Goal: Task Accomplishment & Management: Complete application form

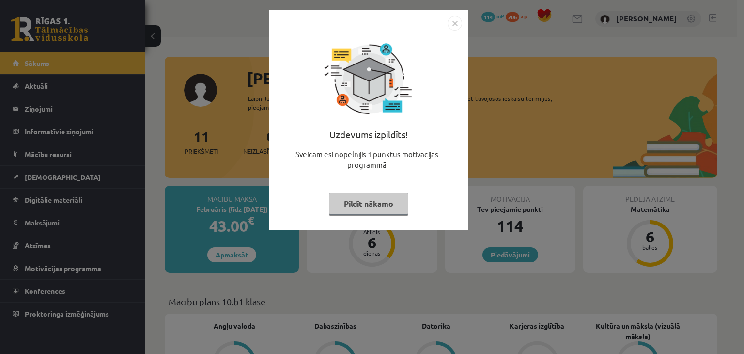
click at [448, 25] on img "Close" at bounding box center [455, 23] width 15 height 15
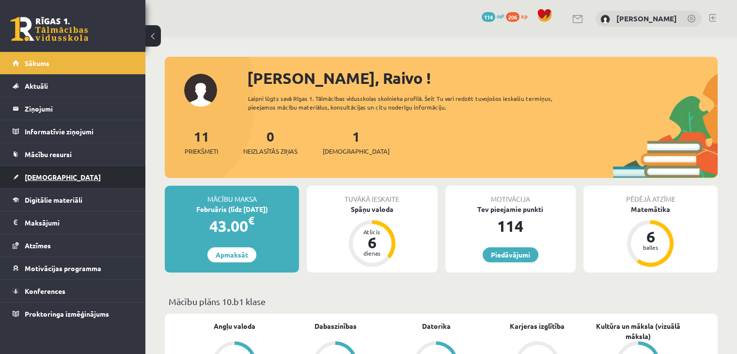
click at [103, 166] on link "[DEMOGRAPHIC_DATA]" at bounding box center [73, 177] width 121 height 22
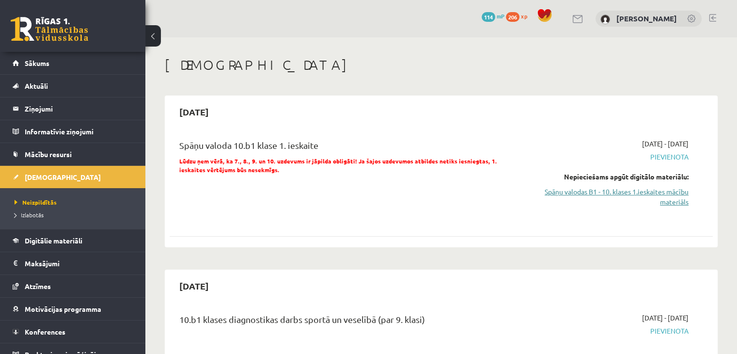
click at [638, 188] on link "Spāņu valodas B1 - 10. klases 1.ieskaites mācību materiāls" at bounding box center [609, 197] width 160 height 20
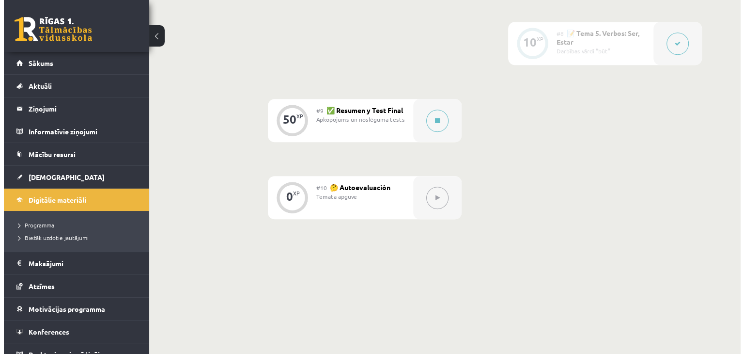
scroll to position [773, 0]
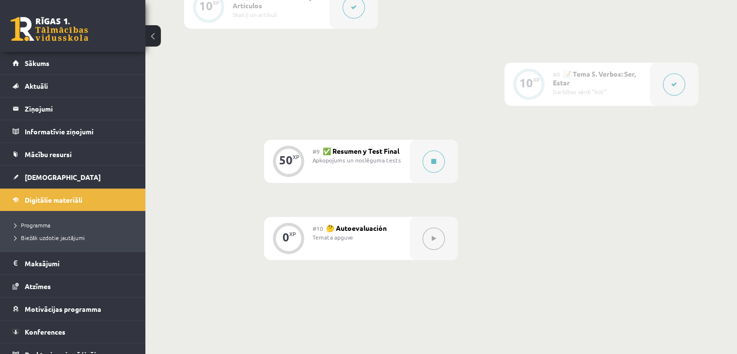
click at [436, 172] on button at bounding box center [433, 161] width 22 height 22
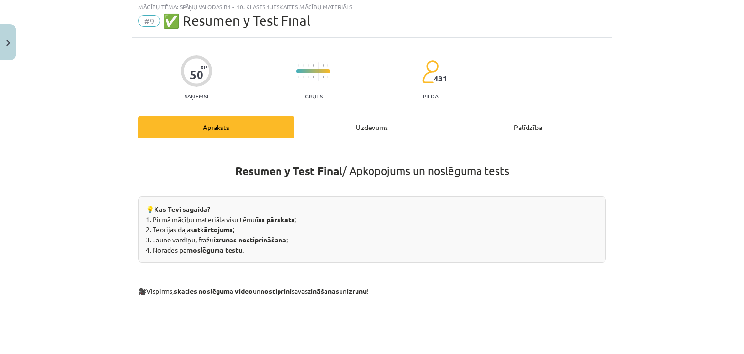
click at [343, 136] on div "Uzdevums" at bounding box center [372, 127] width 156 height 22
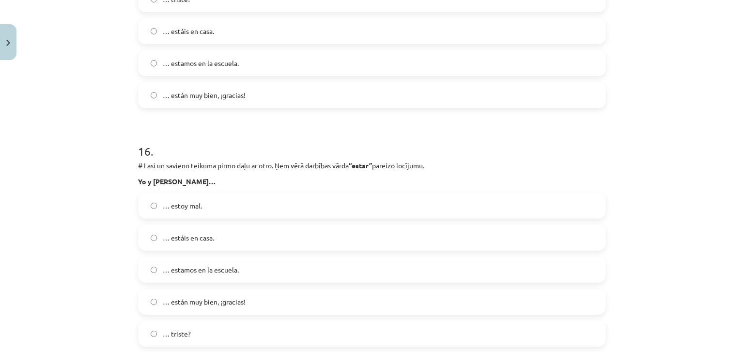
scroll to position [3820, 0]
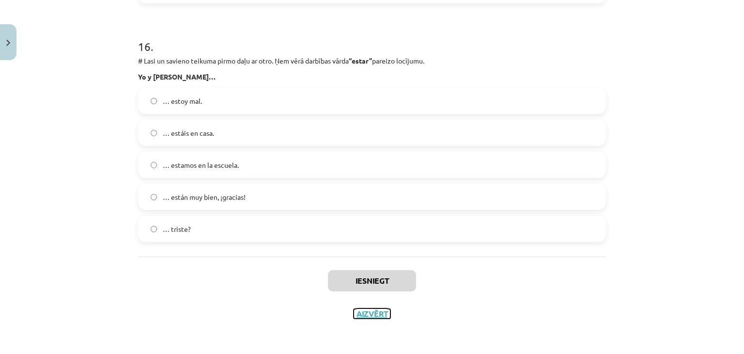
click at [366, 311] on button "Aizvērt" at bounding box center [372, 314] width 37 height 10
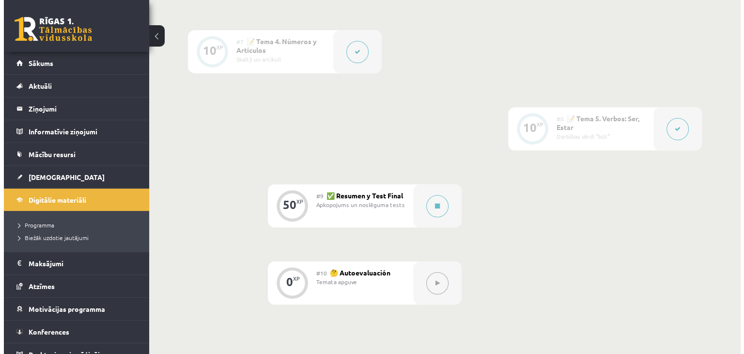
scroll to position [725, 0]
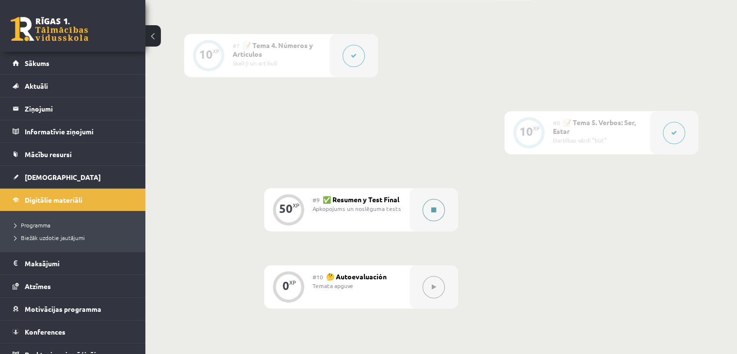
click at [431, 212] on div at bounding box center [433, 209] width 48 height 43
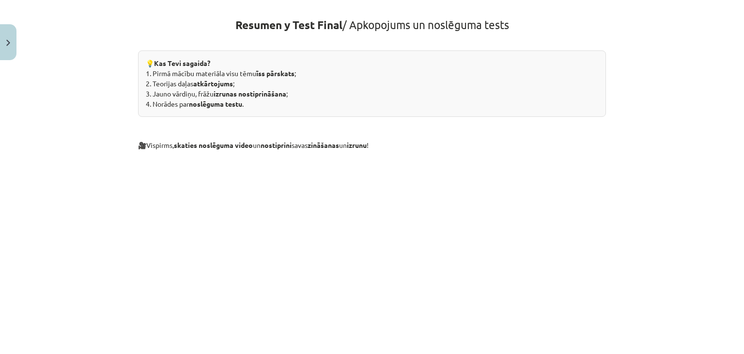
scroll to position [0, 0]
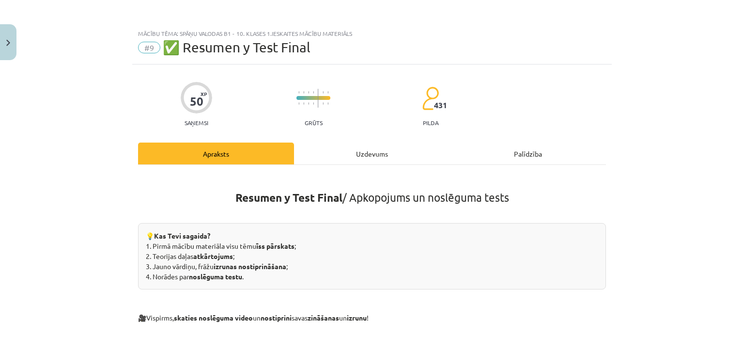
click at [353, 149] on div "Uzdevums" at bounding box center [372, 153] width 156 height 22
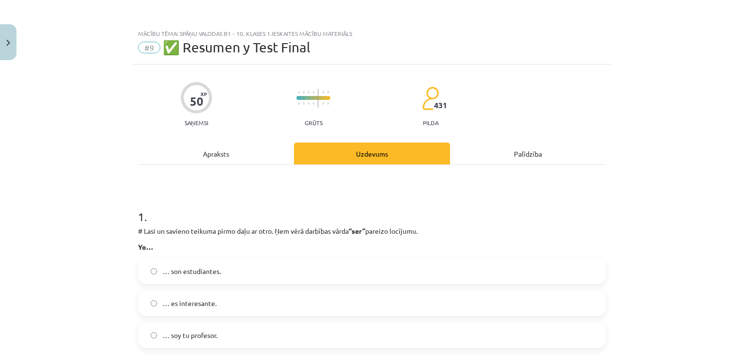
scroll to position [24, 0]
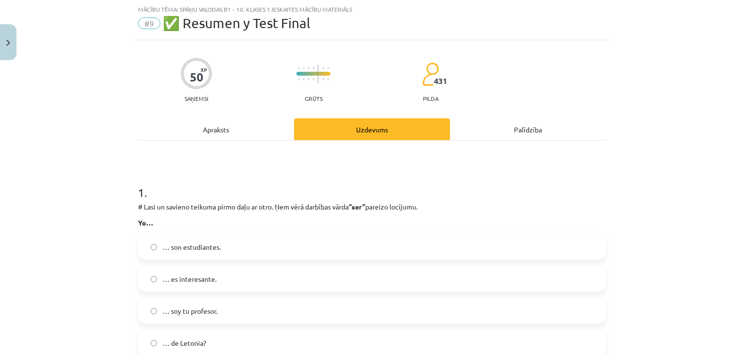
click at [225, 127] on div "Apraksts" at bounding box center [216, 129] width 156 height 22
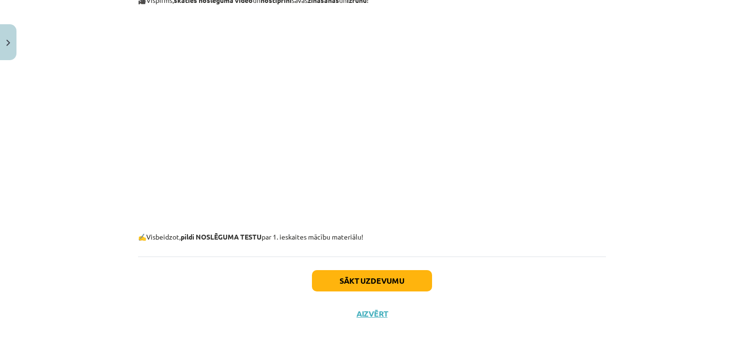
scroll to position [75, 0]
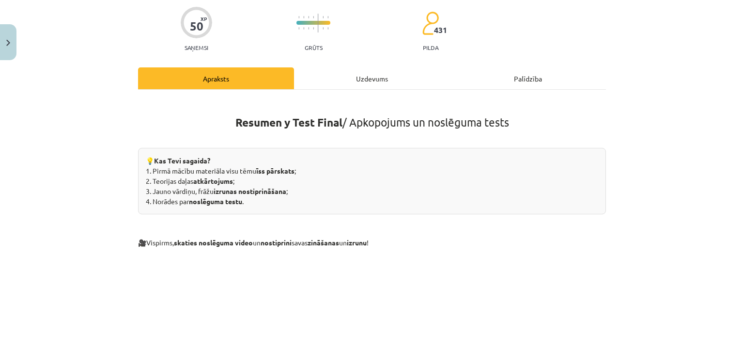
click at [344, 99] on h1 "Resumen y Test Final / Apkopojums un noslēguma tests" at bounding box center [372, 113] width 468 height 31
click at [345, 82] on div "Uzdevums" at bounding box center [372, 78] width 156 height 22
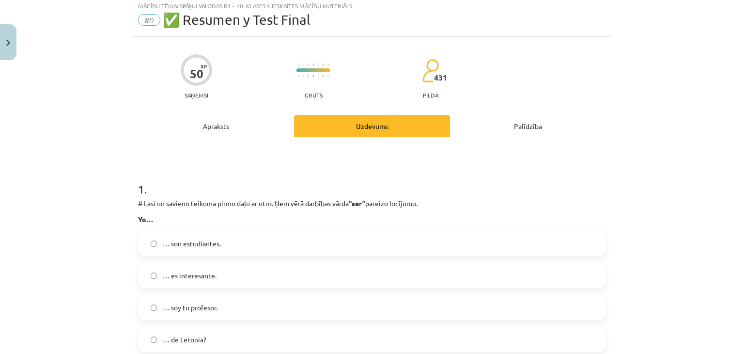
scroll to position [24, 0]
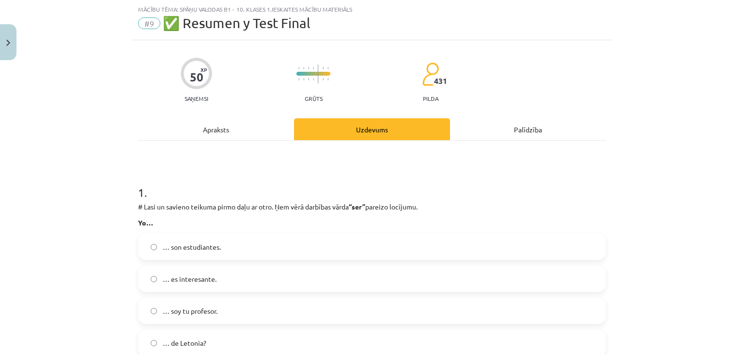
click at [167, 239] on label "… son estudiantes." at bounding box center [372, 246] width 466 height 24
click at [217, 129] on div "Apraksts" at bounding box center [216, 129] width 156 height 22
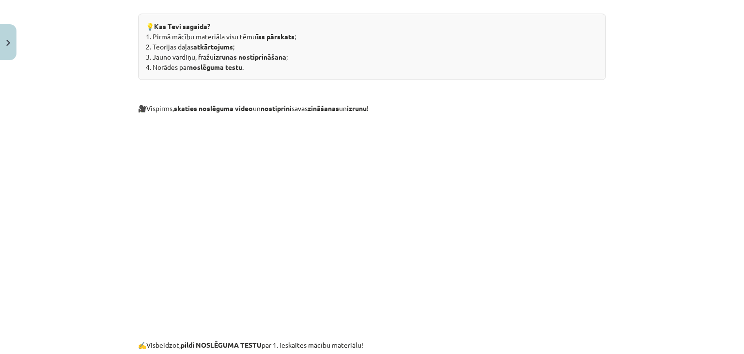
scroll to position [0, 0]
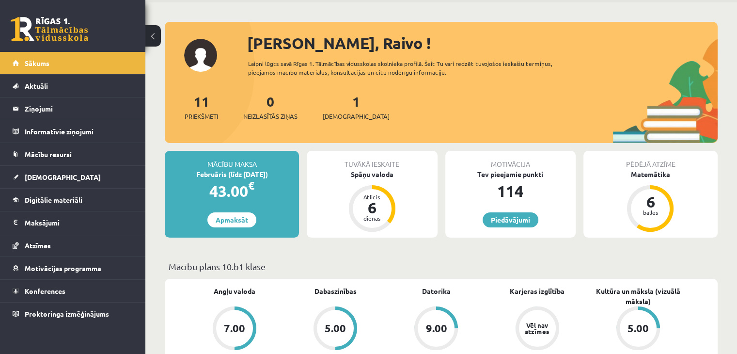
scroll to position [145, 0]
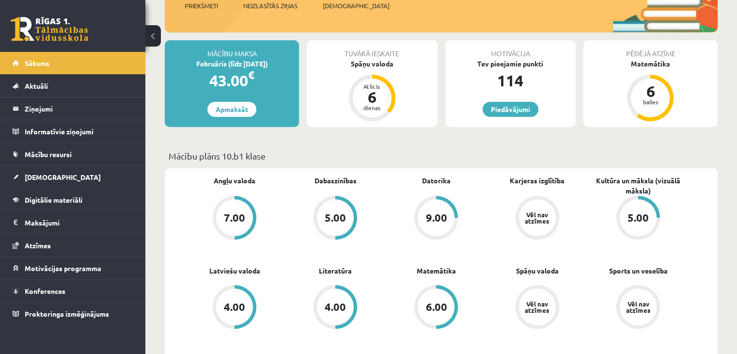
click at [379, 69] on div "Tuvākā ieskaite Spāņu valoda Atlicis 6 dienas" at bounding box center [372, 83] width 130 height 87
click at [380, 60] on div "Spāņu valoda" at bounding box center [372, 64] width 130 height 10
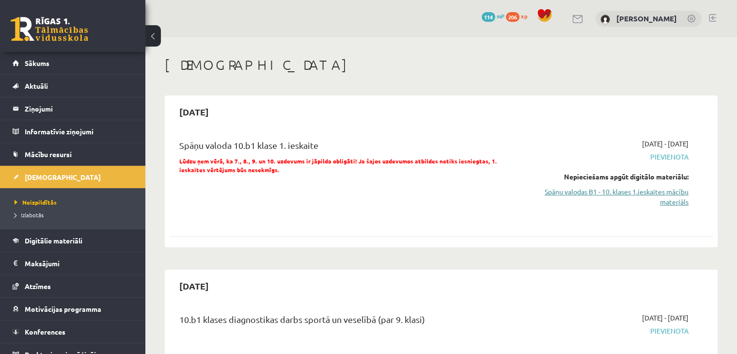
click at [585, 193] on link "Spāņu valodas B1 - 10. klases 1.ieskaites mācību materiāls" at bounding box center [609, 197] width 160 height 20
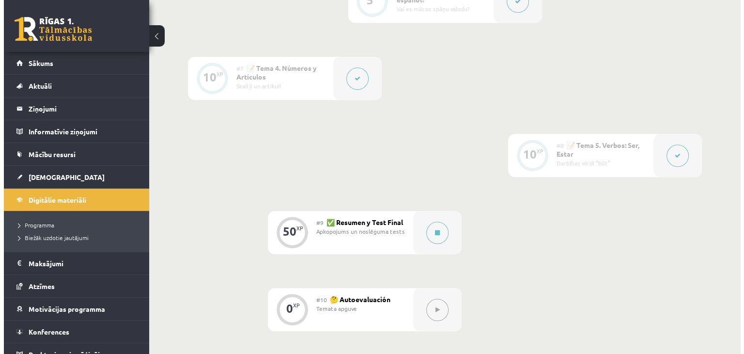
scroll to position [775, 0]
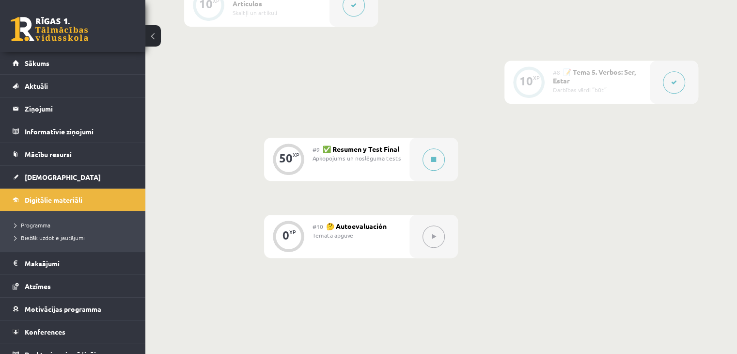
click at [447, 176] on div at bounding box center [433, 159] width 48 height 43
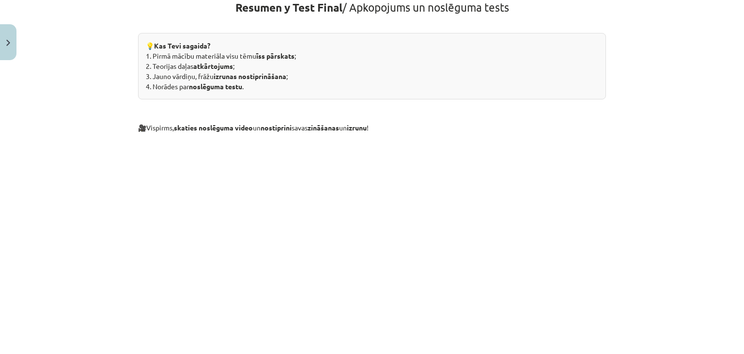
scroll to position [317, 0]
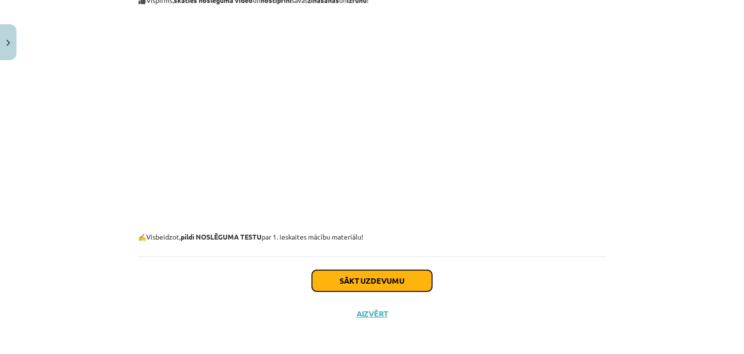
click at [390, 274] on button "Sākt uzdevumu" at bounding box center [372, 280] width 120 height 21
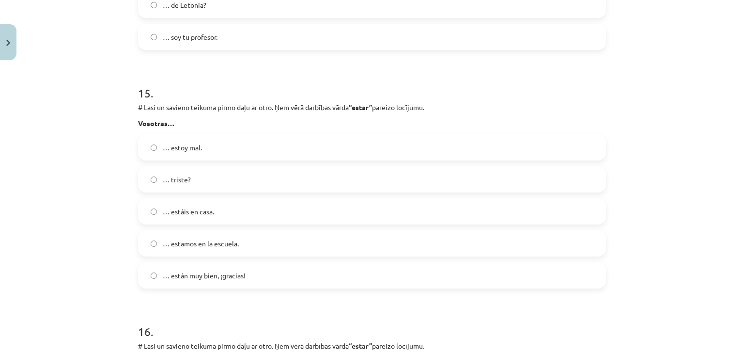
scroll to position [3820, 0]
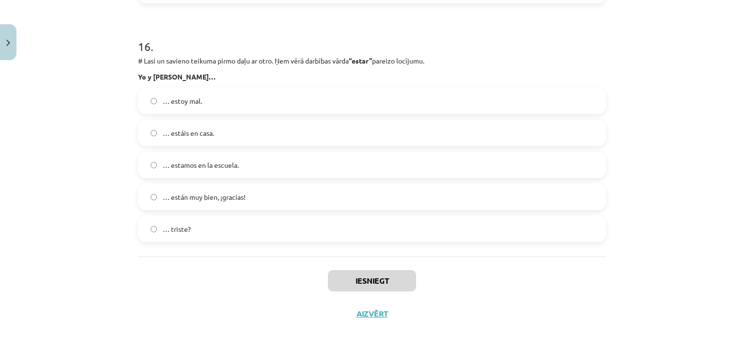
click at [205, 175] on label "… estamos en la escuela." at bounding box center [372, 165] width 466 height 24
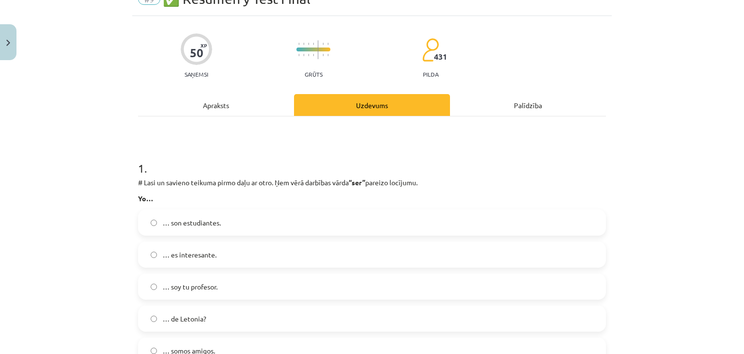
scroll to position [145, 0]
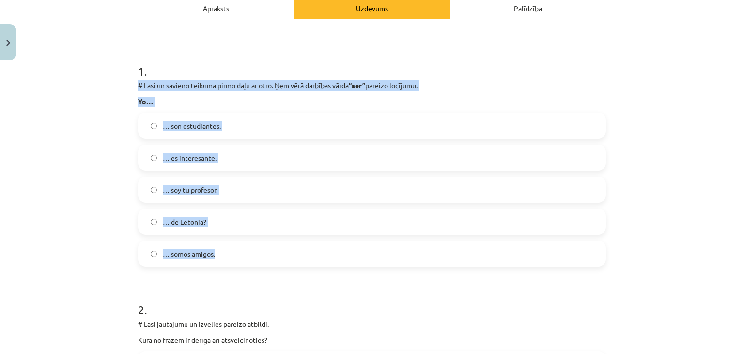
drag, startPoint x: 136, startPoint y: 82, endPoint x: 259, endPoint y: 256, distance: 213.1
click at [259, 256] on div "1 . # Lasi un savieno teikuma pirmo daļu ar otro. Ņem vērā darbības vārda “ser”…" at bounding box center [372, 156] width 468 height 219
copy div "# Lasi un savieno teikuma pirmo daļu ar otro. Ņem vērā darbības vārda “ser” par…"
click at [60, 160] on div "Mācību tēma: Spāņu valodas b1 - 10. klases 1.ieskaites mācību materiāls #9 ✅ Re…" at bounding box center [372, 177] width 744 height 354
drag, startPoint x: 141, startPoint y: 85, endPoint x: 265, endPoint y: 250, distance: 207.3
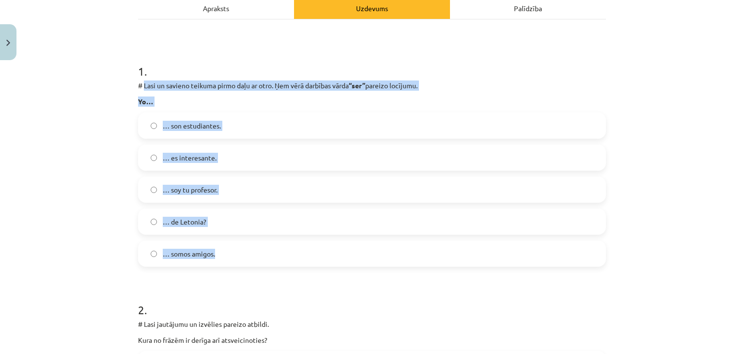
click at [265, 250] on div "1 . # Lasi un savieno teikuma pirmo daļu ar otro. Ņem vērā darbības vārda “ser”…" at bounding box center [372, 156] width 468 height 219
copy div "Lasi un savieno teikuma pirmo daļu ar otro. Ņem vērā darbības vārda “ser” parei…"
click at [33, 192] on div "Mācību tēma: Spāņu valodas b1 - 10. klases 1.ieskaites mācību materiāls #9 ✅ Re…" at bounding box center [372, 177] width 744 height 354
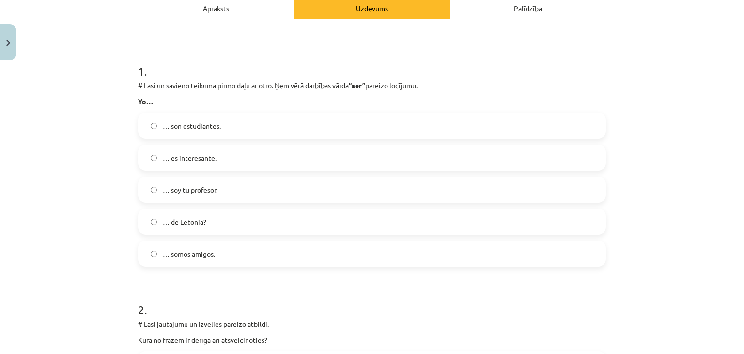
click at [105, 115] on div "Mācību tēma: Spāņu valodas b1 - 10. klases 1.ieskaites mācību materiāls #9 ✅ Re…" at bounding box center [372, 177] width 744 height 354
click at [176, 193] on span "… soy tu profesor." at bounding box center [190, 190] width 55 height 10
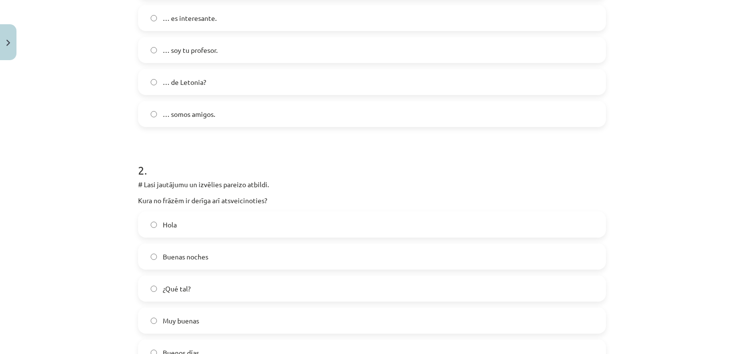
scroll to position [291, 0]
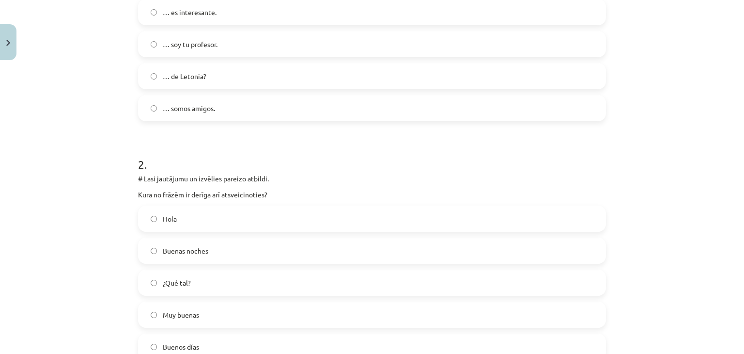
click at [97, 179] on div "Mācību tēma: Spāņu valodas b1 - 10. klases 1.ieskaites mācību materiāls #9 ✅ Re…" at bounding box center [372, 177] width 744 height 354
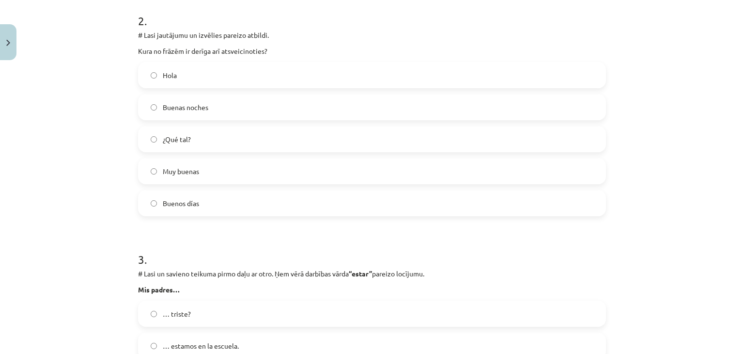
scroll to position [436, 0]
drag, startPoint x: 187, startPoint y: 67, endPoint x: 272, endPoint y: 109, distance: 95.3
drag, startPoint x: 272, startPoint y: 109, endPoint x: 101, endPoint y: 114, distance: 171.1
click at [99, 114] on div "Mācību tēma: Spāņu valodas b1 - 10. klases 1.ieskaites mācību materiāls #9 ✅ Re…" at bounding box center [372, 177] width 744 height 354
click at [176, 115] on label "Buenas noches" at bounding box center [372, 105] width 466 height 24
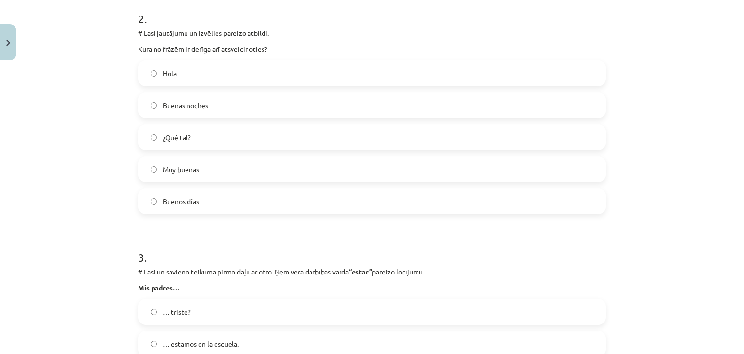
click at [163, 102] on span "Buenas noches" at bounding box center [186, 105] width 46 height 10
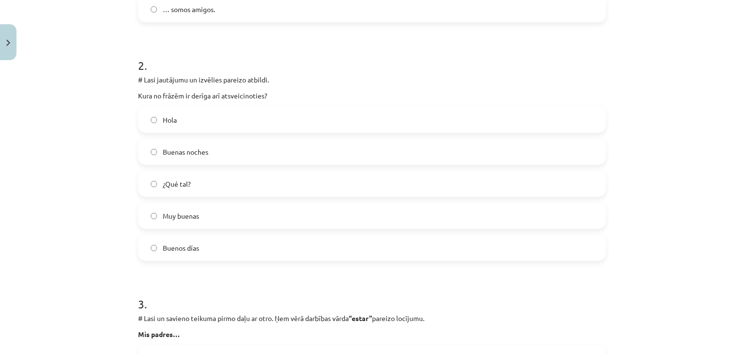
scroll to position [388, 0]
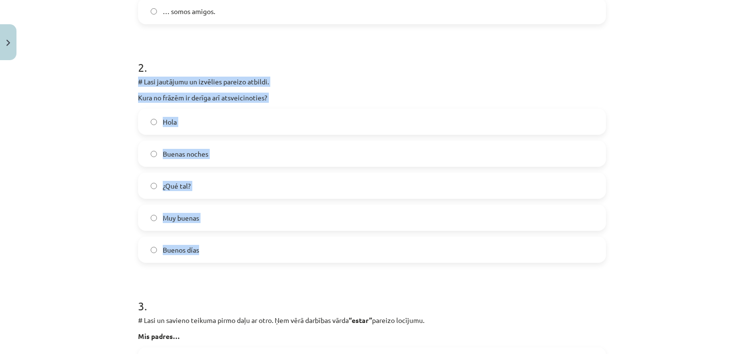
drag, startPoint x: 136, startPoint y: 83, endPoint x: 296, endPoint y: 240, distance: 223.7
click at [296, 240] on div "2 . # Lasi jautājumu un izvēlies pareizo atbildi. Kura no frāzēm ir derīga arī …" at bounding box center [372, 153] width 468 height 219
copy div "# Lasi jautājumu un izvēlies pareizo atbildi. Kura no frāzēm ir derīga arī atsv…"
click at [95, 124] on div "Mācību tēma: Spāņu valodas b1 - 10. klases 1.ieskaites mācību materiāls #9 ✅ Re…" at bounding box center [372, 177] width 744 height 354
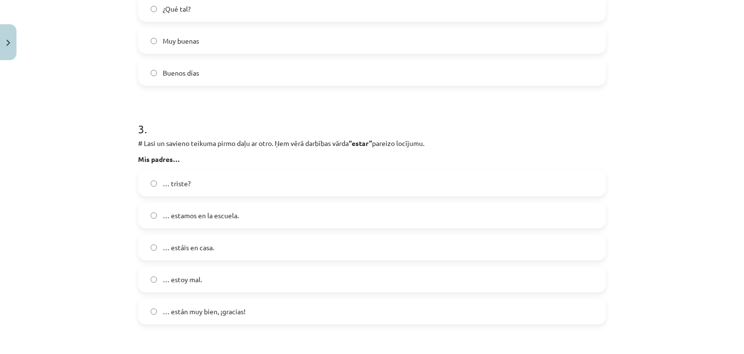
scroll to position [581, 0]
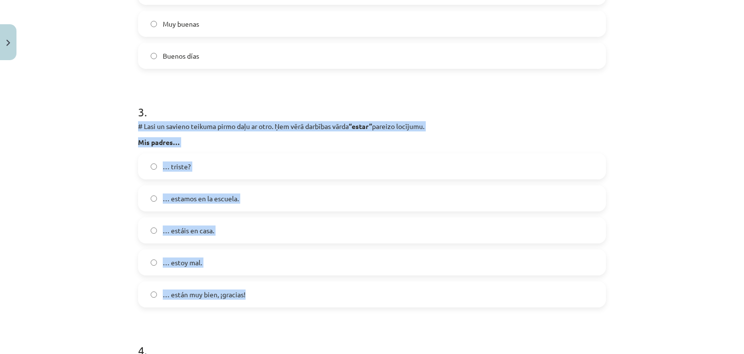
drag, startPoint x: 136, startPoint y: 124, endPoint x: 266, endPoint y: 295, distance: 215.0
click at [266, 295] on div "3 . # Lasi un savieno teikuma pirmo daļu ar otro. Ņem vērā darbības vārda “esta…" at bounding box center [372, 197] width 468 height 219
copy div "# Lasi un savieno teikuma pirmo daļu ar otro. Ņem vērā darbības vārda “estar” p…"
click at [101, 138] on div "Mācību tēma: Spāņu valodas b1 - 10. klases 1.ieskaites mācību materiāls #9 ✅ Re…" at bounding box center [372, 177] width 744 height 354
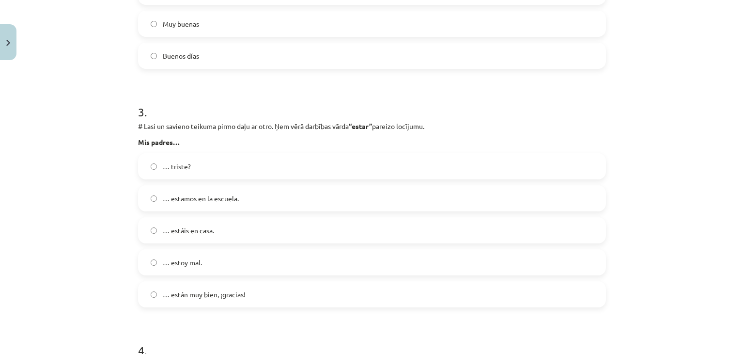
click at [232, 290] on span "… están muy bien, ¡gracias!" at bounding box center [204, 294] width 83 height 10
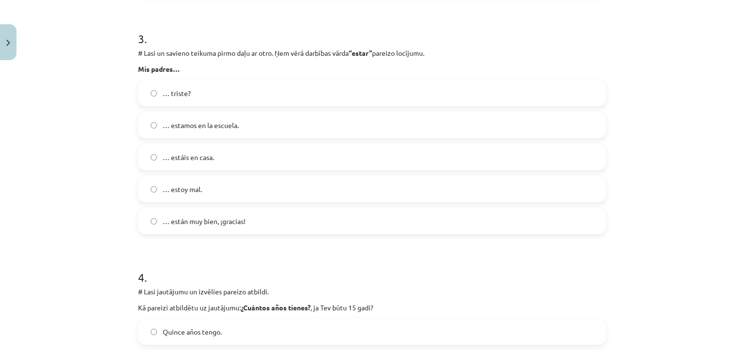
scroll to position [678, 0]
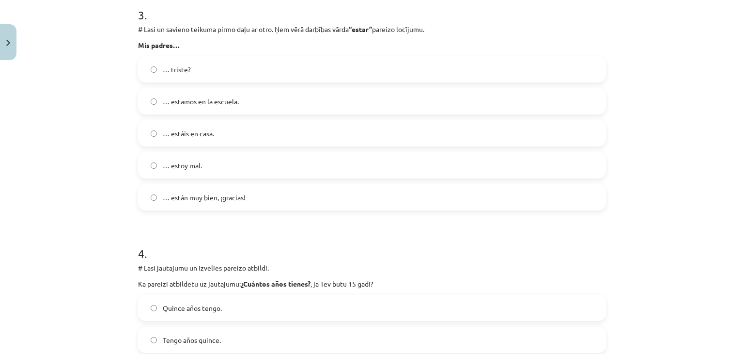
drag, startPoint x: 86, startPoint y: 216, endPoint x: 61, endPoint y: 200, distance: 30.5
click at [61, 200] on div "Mācību tēma: Spāņu valodas b1 - 10. klases 1.ieskaites mācību materiāls #9 ✅ Re…" at bounding box center [372, 177] width 744 height 354
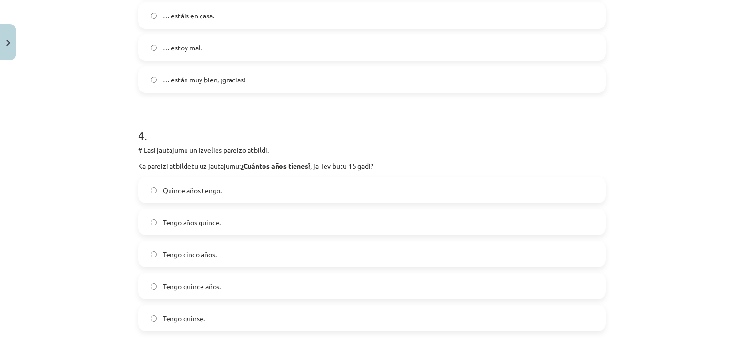
scroll to position [824, 0]
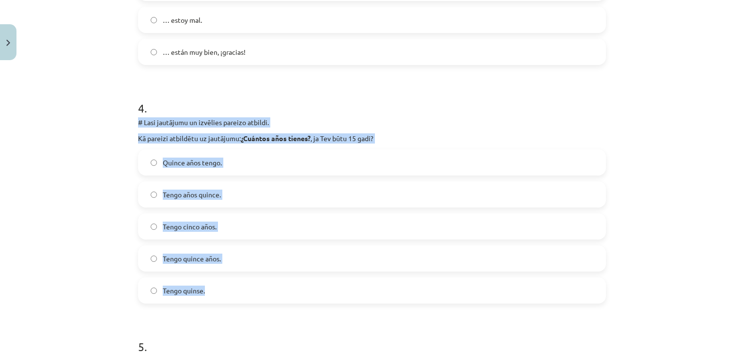
drag, startPoint x: 134, startPoint y: 120, endPoint x: 272, endPoint y: 288, distance: 216.9
click at [272, 288] on div "4 . # Lasi jautājumu un izvēlies pareizo atbildi. Kā pareizi atbildētu uz jautā…" at bounding box center [372, 193] width 468 height 219
copy div "# Lasi jautājumu un izvēlies pareizo atbildi. Kā pareizi atbildētu uz jautājumu…"
click at [81, 218] on div "Mācību tēma: Spāņu valodas b1 - 10. klases 1.ieskaites mācību materiāls #9 ✅ Re…" at bounding box center [372, 177] width 744 height 354
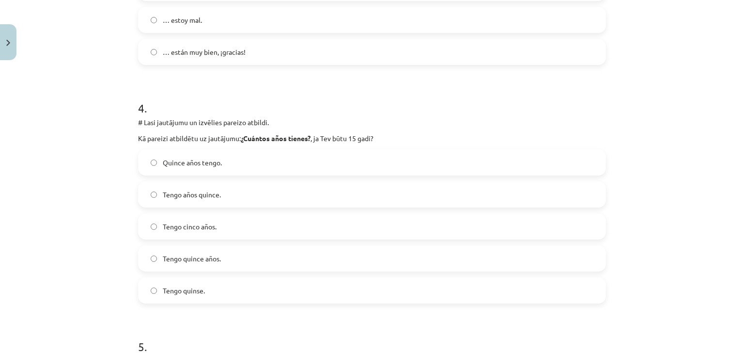
click at [213, 257] on span "Tengo quince años." at bounding box center [192, 258] width 58 height 10
click at [79, 247] on div "Mācību tēma: Spāņu valodas b1 - 10. klases 1.ieskaites mācību materiāls #9 ✅ Re…" at bounding box center [372, 177] width 744 height 354
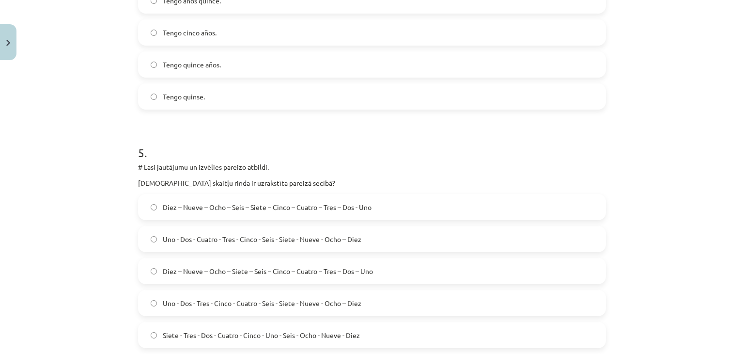
scroll to position [1066, 0]
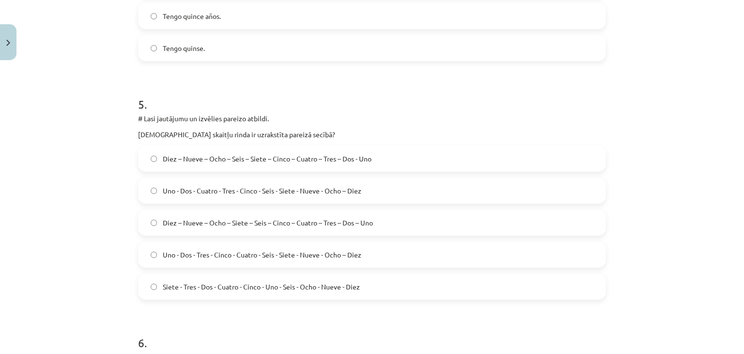
click at [178, 258] on span "Uno - Dos - Tres - Cinco - Cuatro - Seis - Siete - Nueve - Ocho – Diez" at bounding box center [262, 255] width 199 height 10
click at [170, 285] on span "Siete - Tres - Dos - Cuatro - Cinco - Uno - Seis - Ocho - Nueve - Diez" at bounding box center [261, 286] width 197 height 10
click at [168, 221] on span "Diez – Nueve – Ocho – Siete – Seis – Cinco – Cuatro – Tres – Dos – Uno" at bounding box center [268, 223] width 210 height 10
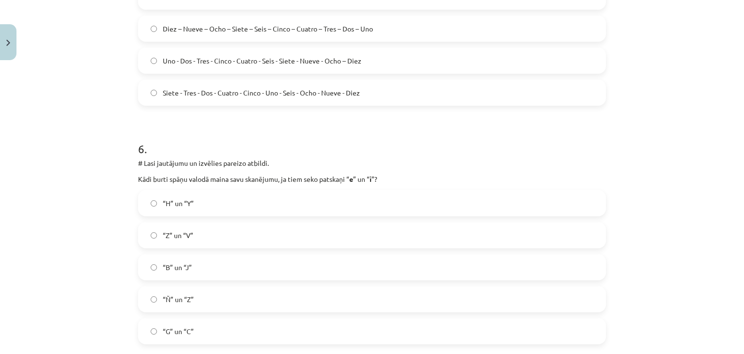
scroll to position [1308, 0]
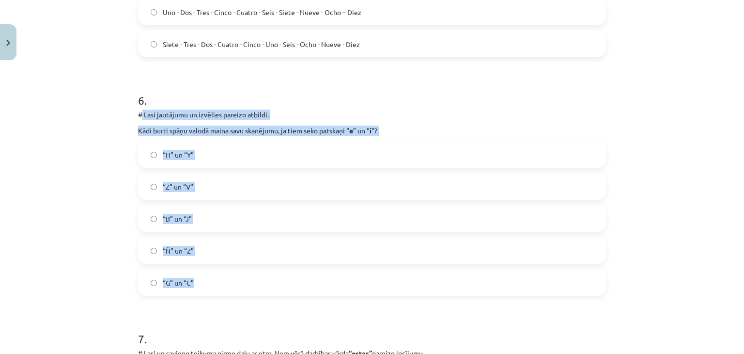
drag, startPoint x: 137, startPoint y: 113, endPoint x: 232, endPoint y: 273, distance: 186.2
click at [232, 273] on div "6 . # Lasi jautājumu un izvēlies pareizo atbildi. Kādi burti spāņu valodā maina…" at bounding box center [372, 186] width 468 height 219
copy div "Lasi jautājumu un izvēlies pareizo atbildi. Kādi burti spāņu valodā maina savu …"
click at [106, 174] on div "Mācību tēma: Spāņu valodas b1 - 10. klases 1.ieskaites mācību materiāls #9 ✅ Re…" at bounding box center [372, 177] width 744 height 354
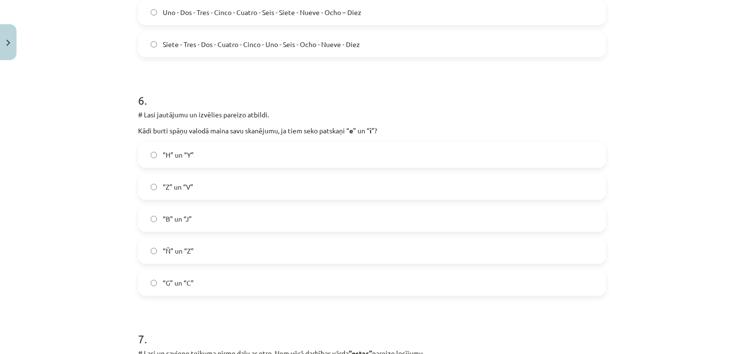
click at [154, 286] on label "“G” un “C”" at bounding box center [372, 282] width 466 height 24
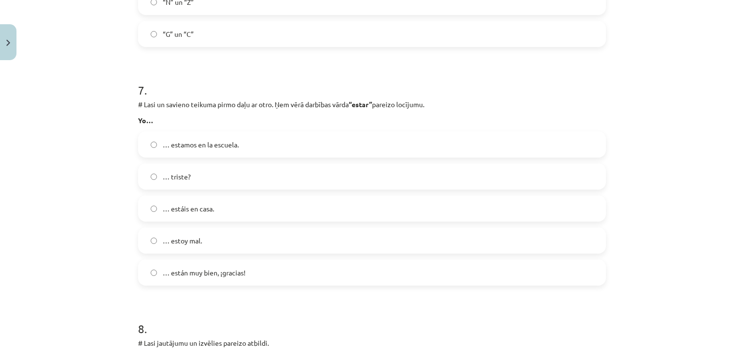
scroll to position [1599, 0]
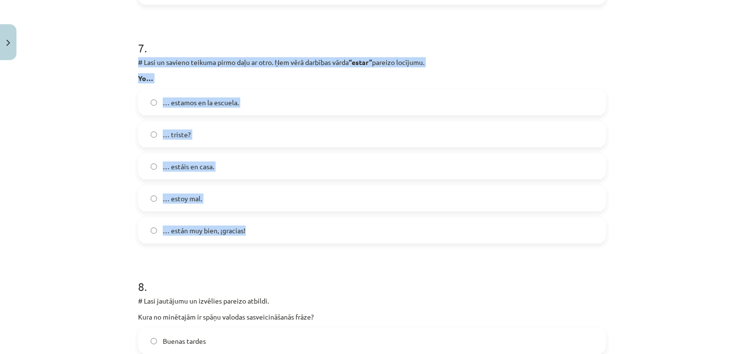
drag, startPoint x: 135, startPoint y: 62, endPoint x: 296, endPoint y: 239, distance: 239.7
click at [296, 239] on div "7 . # Lasi un savieno teikuma pirmo daļu ar otro. Ņem vērā darbības vārda “esta…" at bounding box center [372, 133] width 468 height 219
copy div "# Lasi un savieno teikuma pirmo daļu ar otro. Ņem vērā darbības vārda “estar” p…"
click at [60, 158] on div "Mācību tēma: Spāņu valodas b1 - 10. klases 1.ieskaites mācību materiāls #9 ✅ Re…" at bounding box center [372, 177] width 744 height 354
click at [47, 162] on div "Mācību tēma: Spāņu valodas b1 - 10. klases 1.ieskaites mācību materiāls #9 ✅ Re…" at bounding box center [372, 177] width 744 height 354
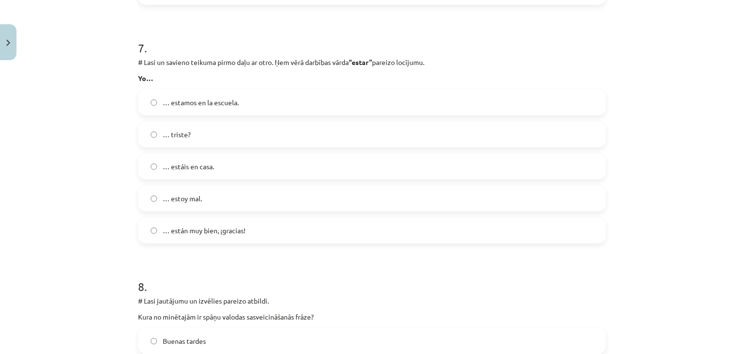
click at [171, 202] on span "… estoy mal." at bounding box center [182, 198] width 39 height 10
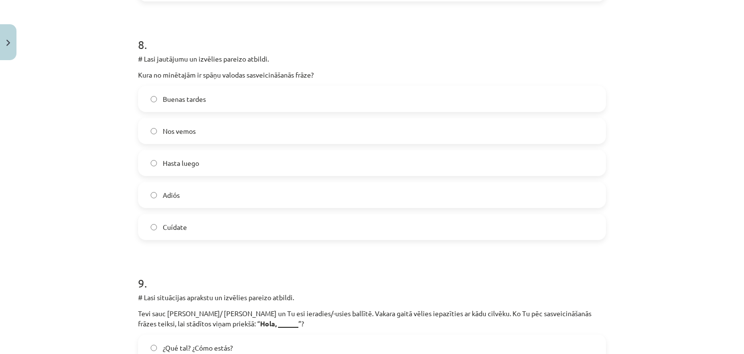
scroll to position [1841, 0]
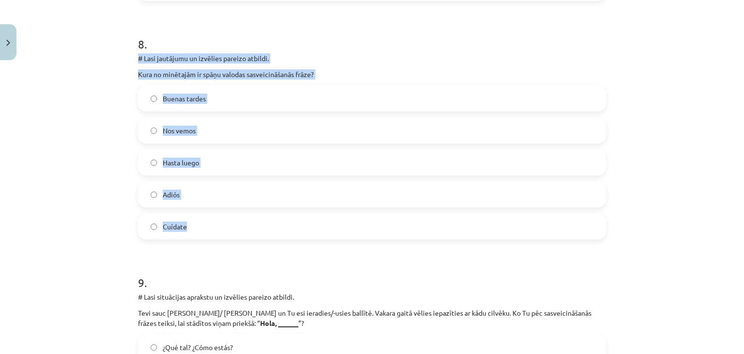
drag, startPoint x: 136, startPoint y: 58, endPoint x: 252, endPoint y: 219, distance: 199.5
click at [252, 219] on div "8 . # Lasi jautājumu un izvēlies pareizo atbildi. Kura no minētajām ir spāņu va…" at bounding box center [372, 129] width 468 height 219
copy div "# Lasi jautājumu un izvēlies pareizo atbildi. Kura no minētajām ir spāņu valoda…"
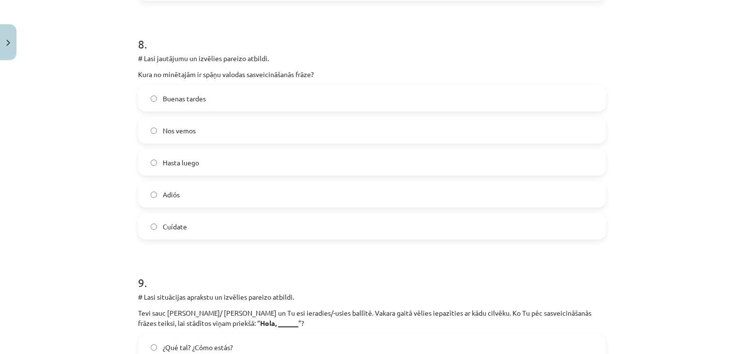
click at [71, 274] on div "Mācību tēma: Spāņu valodas b1 - 10. klases 1.ieskaites mācību materiāls #9 ✅ Re…" at bounding box center [372, 177] width 744 height 354
click at [184, 104] on label "Buenas tardes" at bounding box center [372, 98] width 466 height 24
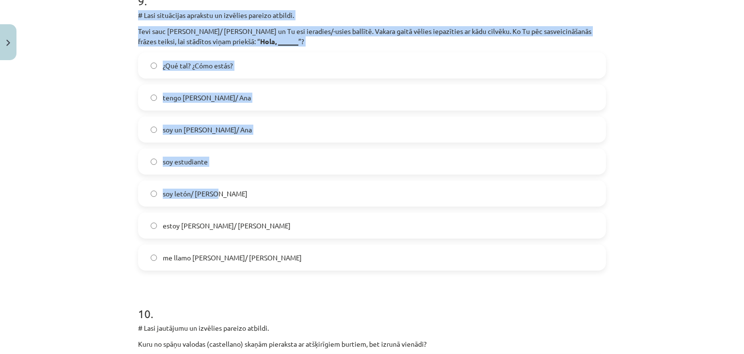
scroll to position [2132, 0]
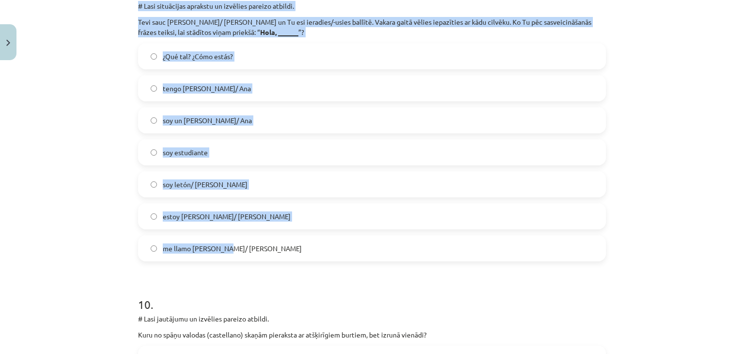
drag, startPoint x: 136, startPoint y: 150, endPoint x: 246, endPoint y: 237, distance: 140.1
click at [246, 237] on div "9 . # Lasi situācijas aprakstu un izvēlies pareizo atbildi. Tevi sauc [PERSON_N…" at bounding box center [372, 114] width 468 height 293
copy div "# Lasi situācijas aprakstu un izvēlies pareizo atbildi. Tevi sauc [PERSON_NAME]…"
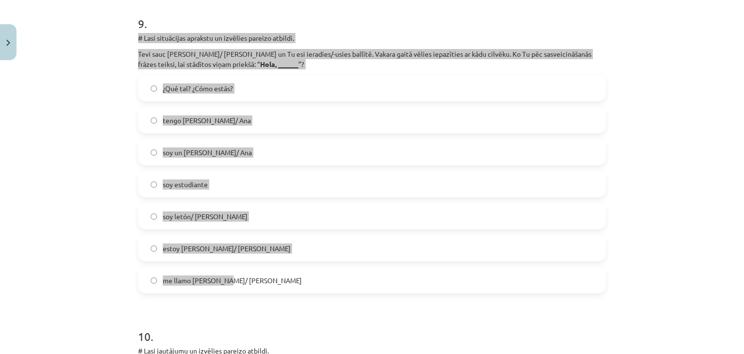
scroll to position [2083, 0]
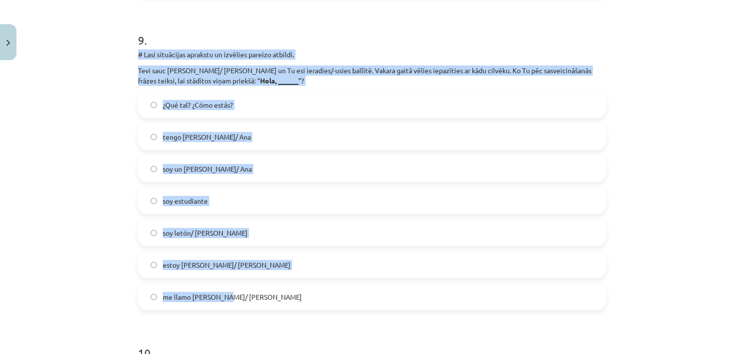
click at [62, 192] on div "Mācību tēma: Spāņu valodas b1 - 10. klases 1.ieskaites mācību materiāls #9 ✅ Re…" at bounding box center [372, 177] width 744 height 354
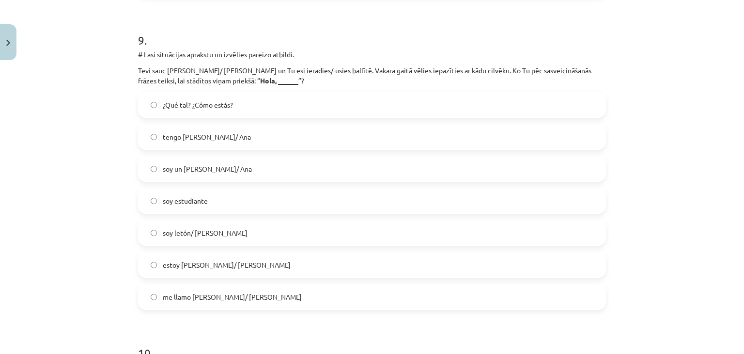
click at [203, 295] on span "me llamo [PERSON_NAME]/ [PERSON_NAME]" at bounding box center [232, 297] width 139 height 10
click at [97, 280] on div "Mācību tēma: Spāņu valodas b1 - 10. klases 1.ieskaites mācību materiāls #9 ✅ Re…" at bounding box center [372, 177] width 744 height 354
click at [105, 121] on div "Mācību tēma: Spāņu valodas b1 - 10. klases 1.ieskaites mācību materiāls #9 ✅ Re…" at bounding box center [372, 177] width 744 height 354
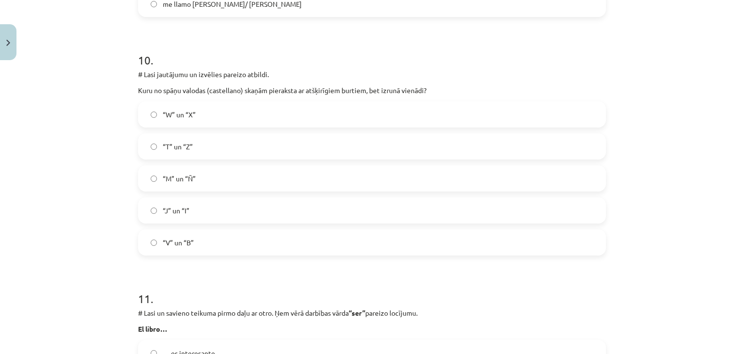
scroll to position [2374, 0]
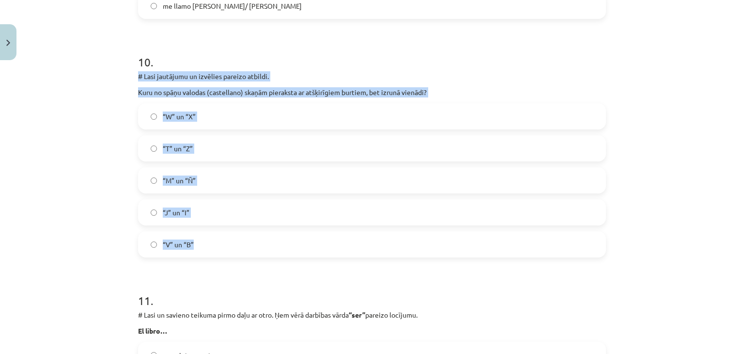
drag, startPoint x: 136, startPoint y: 76, endPoint x: 229, endPoint y: 235, distance: 184.5
click at [229, 235] on div "10 . # Lasi jautājumu un izvēlies pareizo atbildi. Kuru no spāņu valodas (caste…" at bounding box center [372, 147] width 468 height 219
copy div "# Lasi jautājumu un izvēlies pareizo atbildi. Kuru no spāņu valodas (castellano…"
click at [93, 150] on div "Mācību tēma: Spāņu valodas b1 - 10. klases 1.ieskaites mācību materiāls #9 ✅ Re…" at bounding box center [372, 177] width 744 height 354
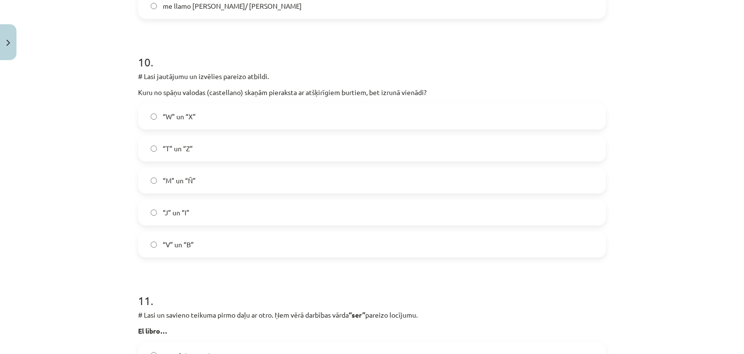
click at [161, 238] on label "“V” un “B”" at bounding box center [372, 244] width 466 height 24
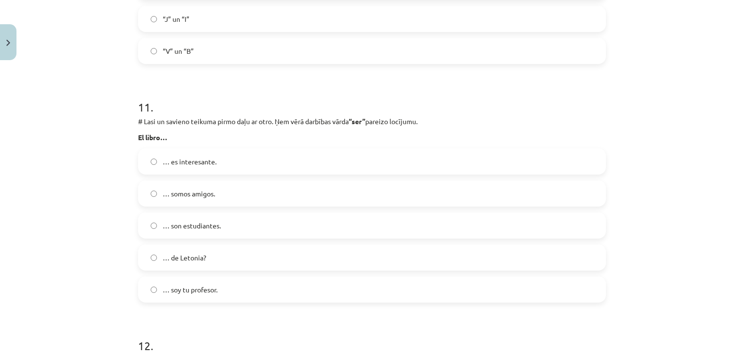
scroll to position [2568, 0]
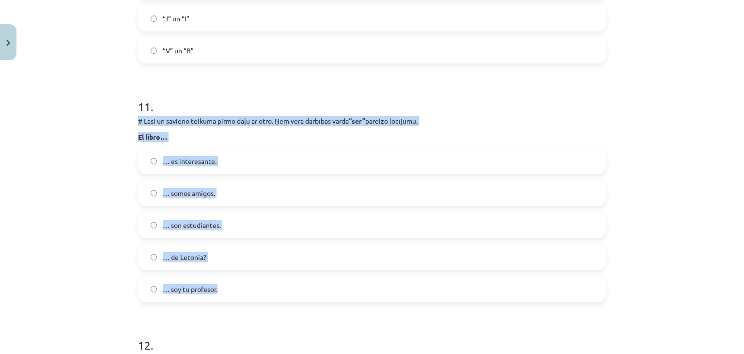
drag, startPoint x: 136, startPoint y: 119, endPoint x: 238, endPoint y: 288, distance: 197.7
click at [238, 288] on div "11 . # Lasi un savieno teikuma pirmo daļu ar otro. Ņem vērā darbības vārda “ser…" at bounding box center [372, 192] width 468 height 219
click at [70, 167] on div "Mācību tēma: Spāņu valodas b1 - 10. klases 1.ieskaites mācību materiāls #9 ✅ Re…" at bounding box center [372, 177] width 744 height 354
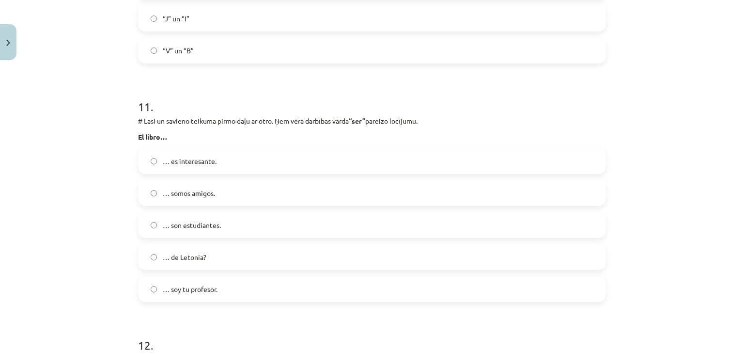
click at [177, 158] on span "… es interesante." at bounding box center [190, 161] width 54 height 10
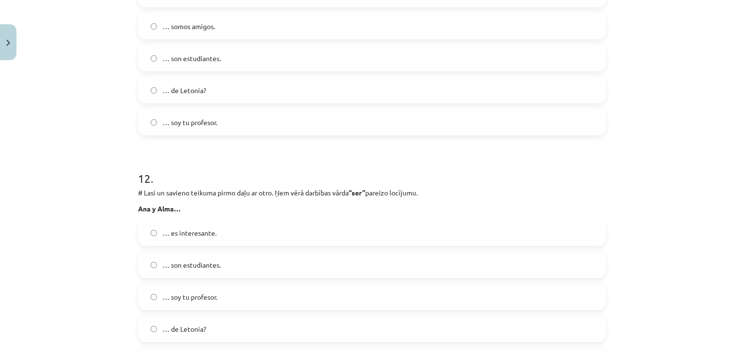
scroll to position [2810, 0]
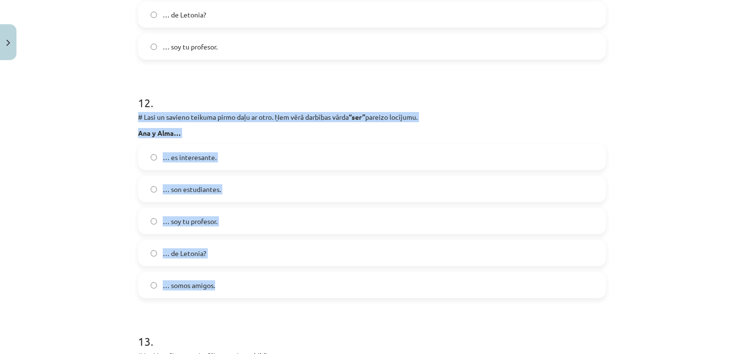
drag, startPoint x: 136, startPoint y: 117, endPoint x: 256, endPoint y: 274, distance: 197.3
click at [256, 274] on div "12 . # Lasi un savieno teikuma pirmo daļu ar otro. Ņem vērā darbības vārda “ser…" at bounding box center [372, 188] width 468 height 219
click at [85, 183] on div "Mācību tēma: Spāņu valodas b1 - 10. klases 1.ieskaites mācību materiāls #9 ✅ Re…" at bounding box center [372, 177] width 744 height 354
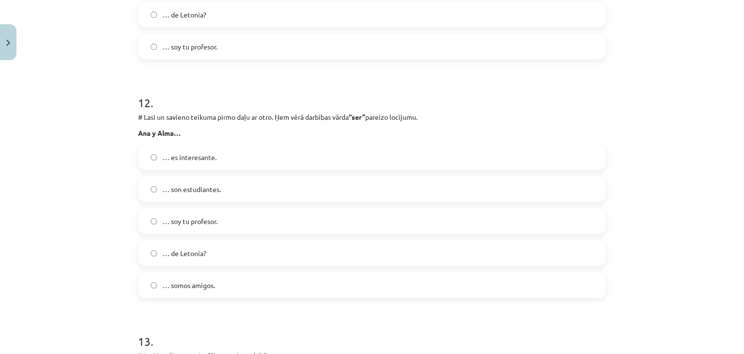
click at [231, 181] on label "… son estudiantes." at bounding box center [372, 189] width 466 height 24
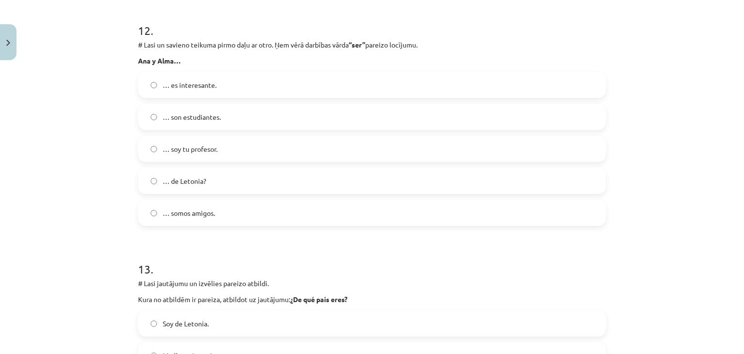
scroll to position [3052, 0]
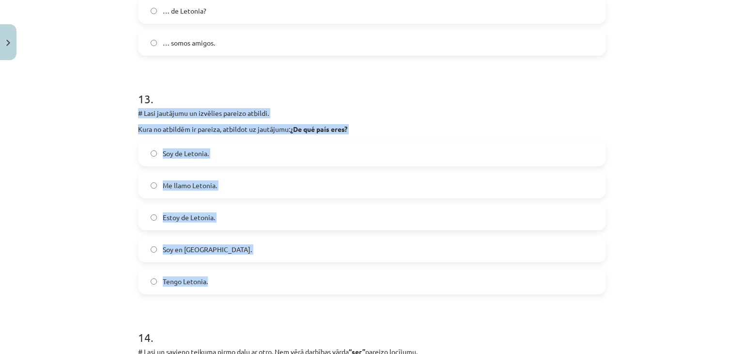
drag, startPoint x: 135, startPoint y: 115, endPoint x: 245, endPoint y: 271, distance: 190.9
click at [245, 271] on div "13 . # Lasi jautājumu un izvēlies pareizo atbildi. Kura no atbildēm ir pareiza,…" at bounding box center [372, 184] width 468 height 219
click at [99, 157] on div "Mācību tēma: Spāņu valodas b1 - 10. klases 1.ieskaites mācību materiāls #9 ✅ Re…" at bounding box center [372, 177] width 744 height 354
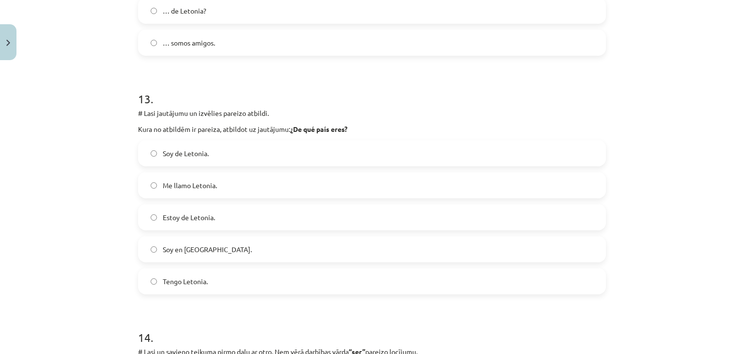
click at [179, 161] on label "Soy de Letonia." at bounding box center [372, 153] width 466 height 24
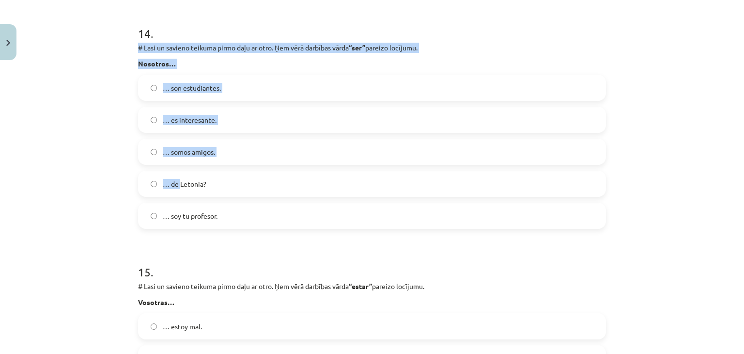
scroll to position [3391, 0]
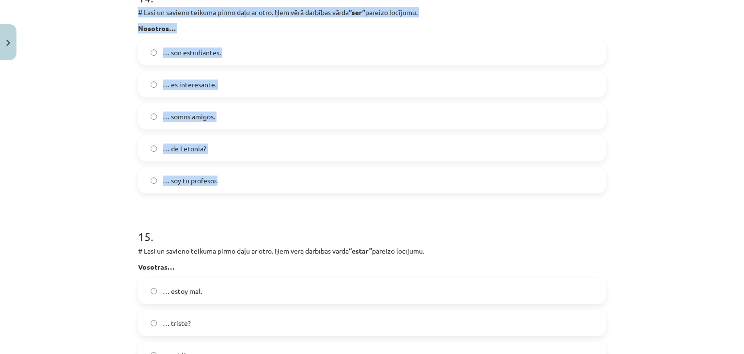
drag, startPoint x: 136, startPoint y: 155, endPoint x: 224, endPoint y: 174, distance: 89.8
click at [224, 174] on div "14 . # Lasi un savieno teikuma pirmo daļu ar otro. Ņem vērā darbības vārda “ser…" at bounding box center [372, 83] width 468 height 219
click at [95, 127] on div "Mācību tēma: Spāņu valodas b1 - 10. klases 1.ieskaites mācību materiāls #9 ✅ Re…" at bounding box center [372, 177] width 744 height 354
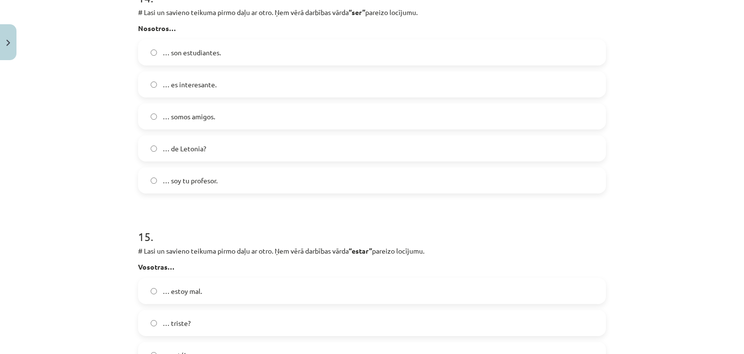
click at [192, 123] on label "… somos amigos." at bounding box center [372, 116] width 466 height 24
click at [70, 127] on div "Mācību tēma: Spāņu valodas b1 - 10. klases 1.ieskaites mācību materiāls #9 ✅ Re…" at bounding box center [372, 177] width 744 height 354
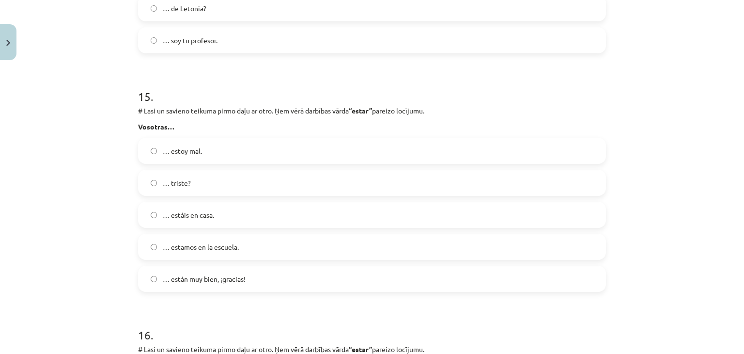
scroll to position [3537, 0]
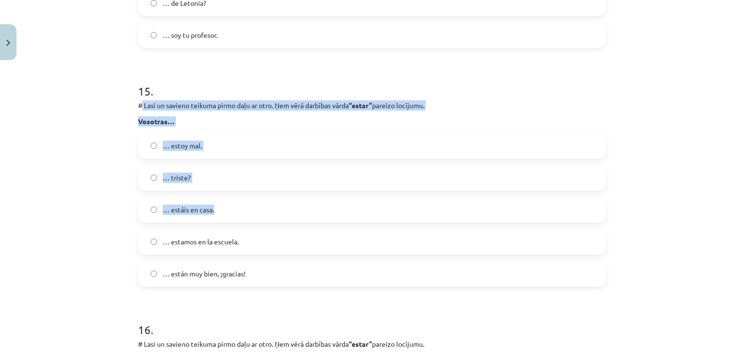
drag, startPoint x: 137, startPoint y: 104, endPoint x: 221, endPoint y: 198, distance: 126.9
click at [221, 198] on div "15 . # Lasi un savieno teikuma pirmo daļu ar otro. Ņem vērā darbības vārda “est…" at bounding box center [372, 176] width 468 height 219
click at [138, 109] on p "# Lasi un savieno teikuma pirmo daļu ar otro. Ņem vērā darbības vārda “estar” p…" at bounding box center [372, 105] width 468 height 10
drag, startPoint x: 136, startPoint y: 104, endPoint x: 289, endPoint y: 259, distance: 217.9
click at [289, 259] on div "15 . # Lasi un savieno teikuma pirmo daļu ar otro. Ņem vērā darbības vārda “est…" at bounding box center [372, 176] width 468 height 219
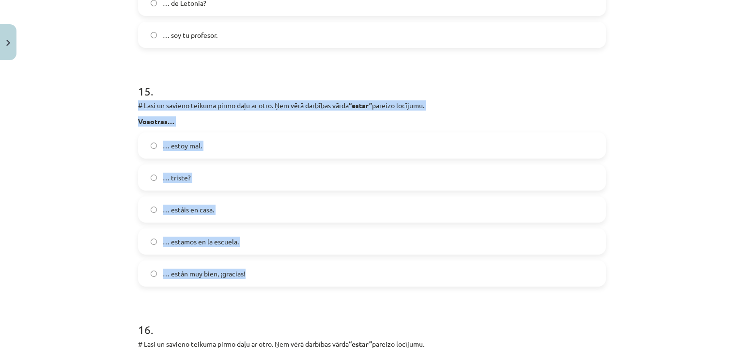
click at [92, 177] on div "Mācību tēma: Spāņu valodas b1 - 10. klases 1.ieskaites mācību materiāls #9 ✅ Re…" at bounding box center [372, 177] width 744 height 354
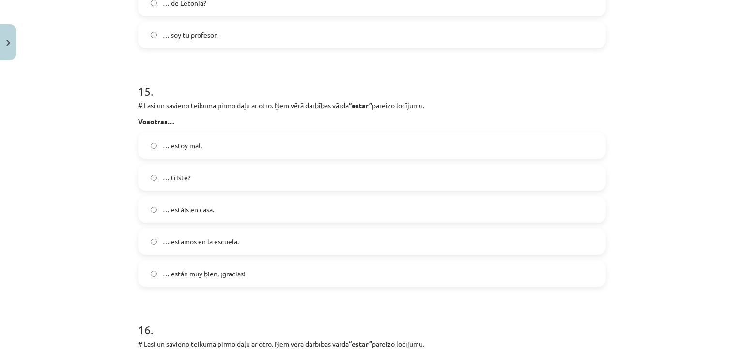
click at [203, 210] on span "… estáis en casa." at bounding box center [188, 209] width 51 height 10
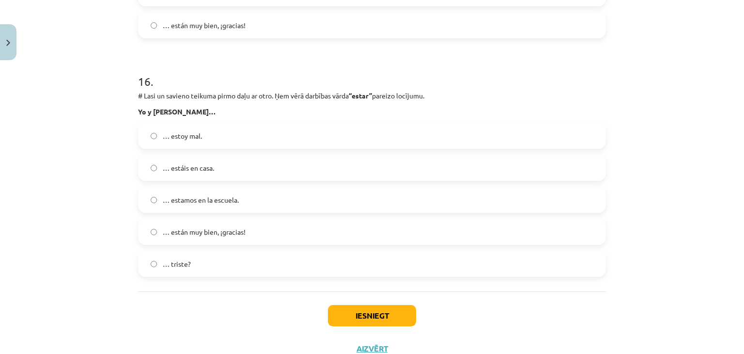
scroll to position [3820, 0]
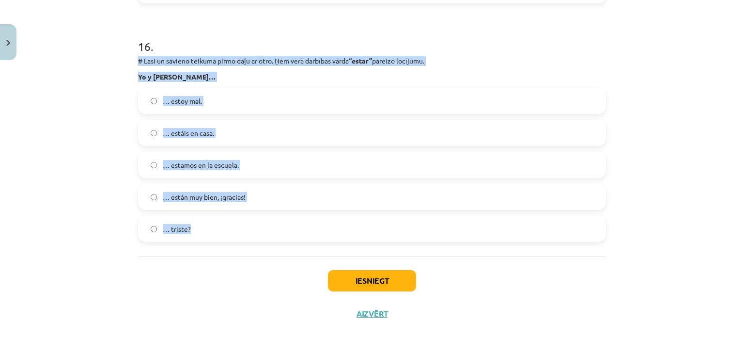
drag, startPoint x: 135, startPoint y: 60, endPoint x: 225, endPoint y: 234, distance: 196.1
click at [225, 234] on div "16 . # Lasi un savieno teikuma pirmo daļu ar otro. Ņem vērā darbības vārda “est…" at bounding box center [372, 132] width 468 height 219
click at [83, 163] on div "Mācību tēma: Spāņu valodas b1 - 10. klases 1.ieskaites mācību materiāls #9 ✅ Re…" at bounding box center [372, 177] width 744 height 354
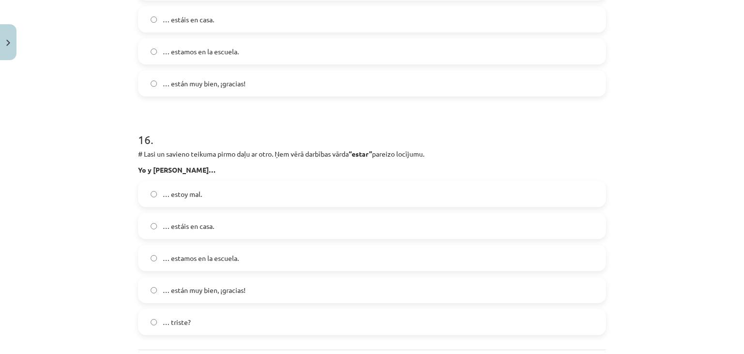
scroll to position [3779, 0]
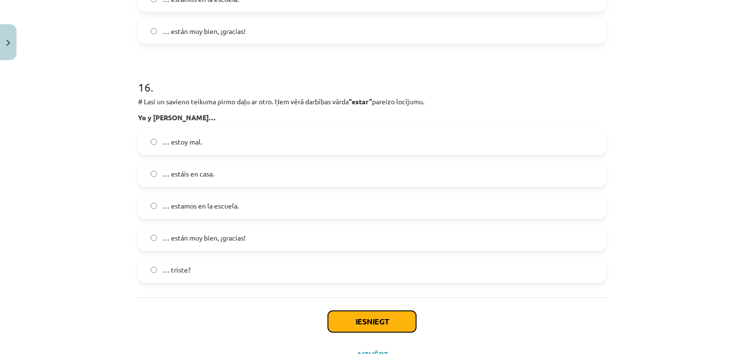
click at [370, 325] on button "Iesniegt" at bounding box center [372, 321] width 88 height 21
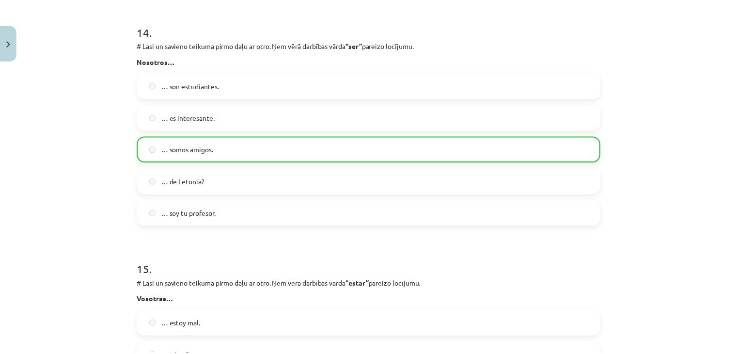
scroll to position [3851, 0]
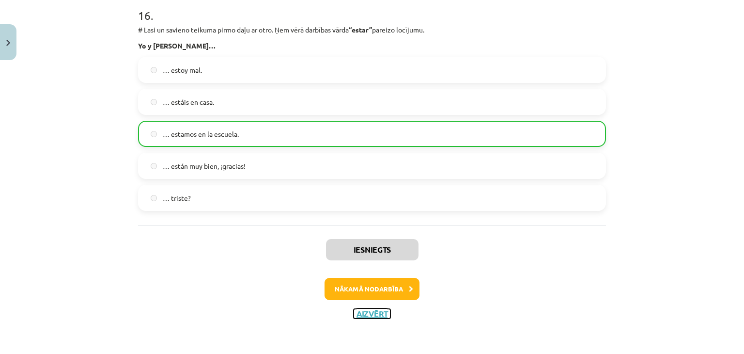
click at [382, 314] on button "Aizvērt" at bounding box center [372, 314] width 37 height 10
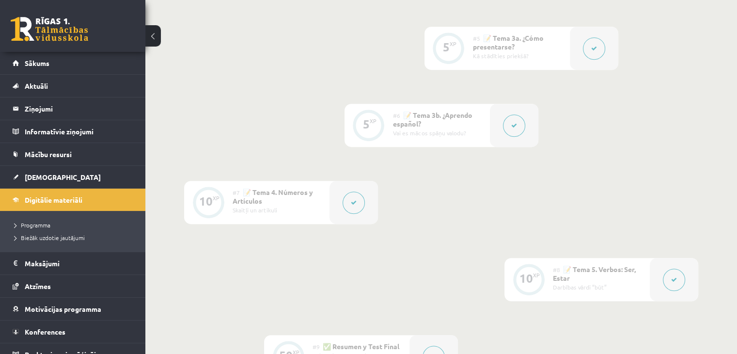
scroll to position [870, 0]
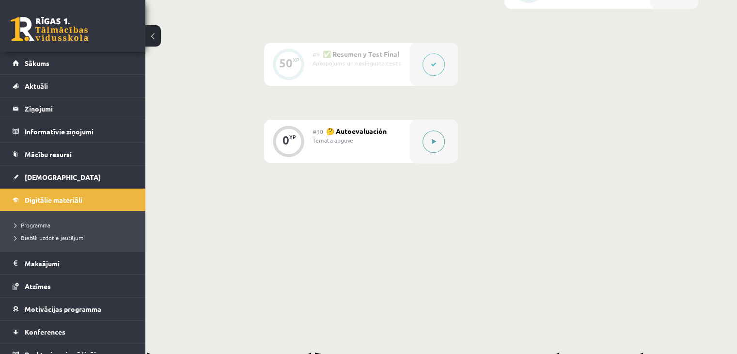
click at [427, 153] on button at bounding box center [433, 141] width 22 height 22
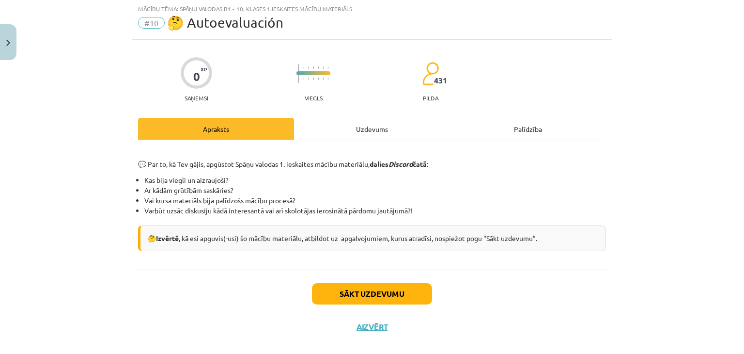
scroll to position [38, 0]
